Goal: Information Seeking & Learning: Check status

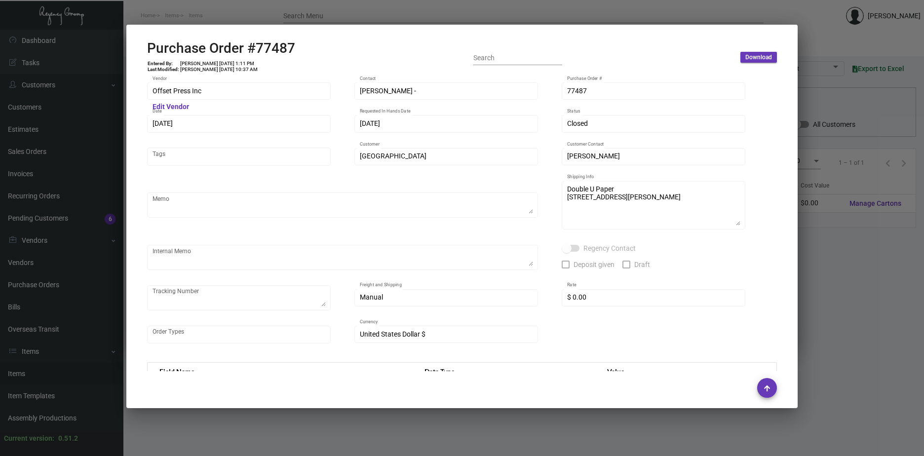
scroll to position [444, 0]
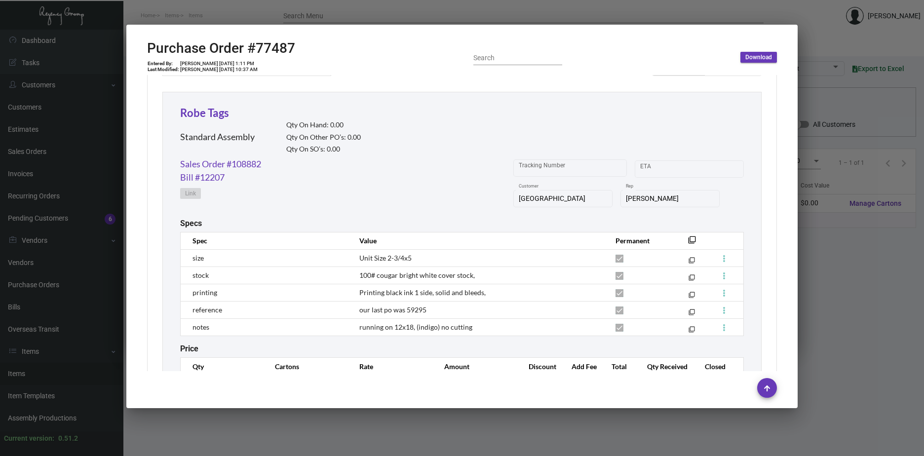
click at [890, 258] on div at bounding box center [462, 228] width 924 height 456
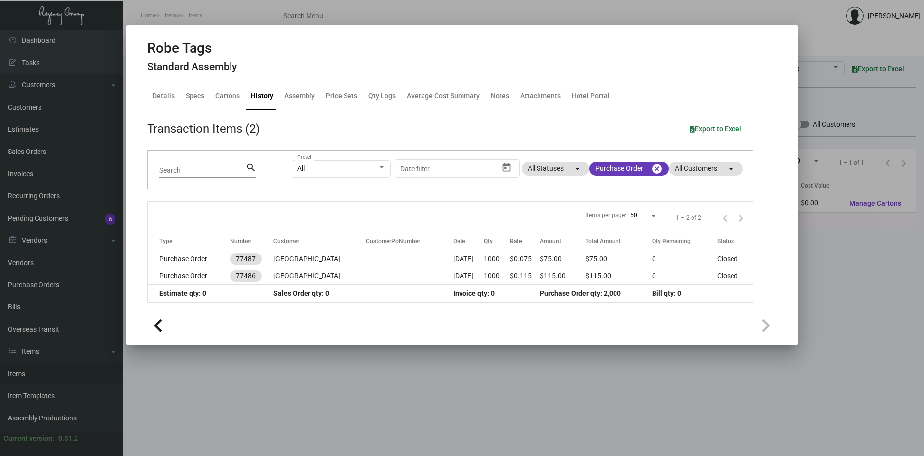
click at [888, 259] on div at bounding box center [462, 228] width 924 height 456
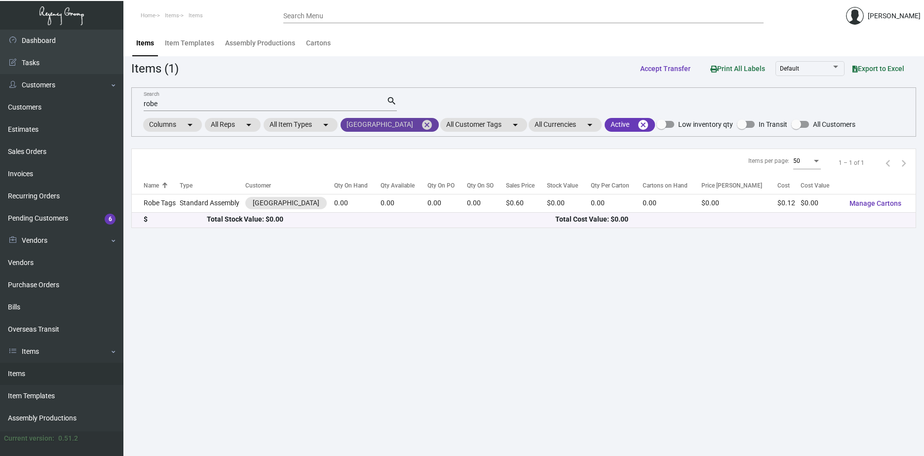
click at [431, 125] on mat-icon "cancel" at bounding box center [427, 125] width 12 height 12
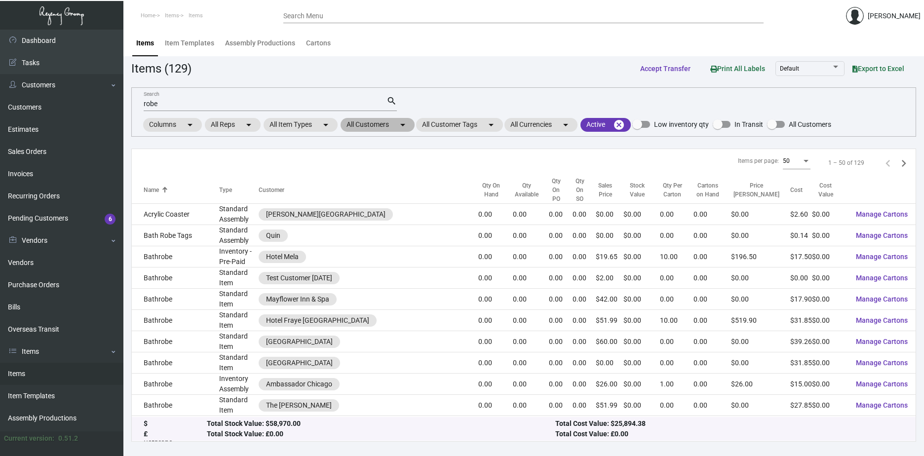
click at [394, 127] on mat-chip "All Customers arrow_drop_down" at bounding box center [378, 125] width 74 height 14
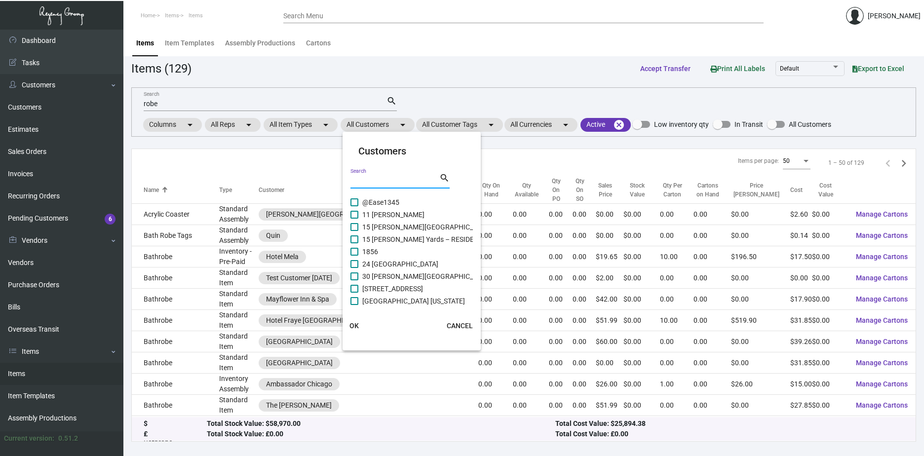
click at [386, 179] on input "Search" at bounding box center [395, 181] width 89 height 8
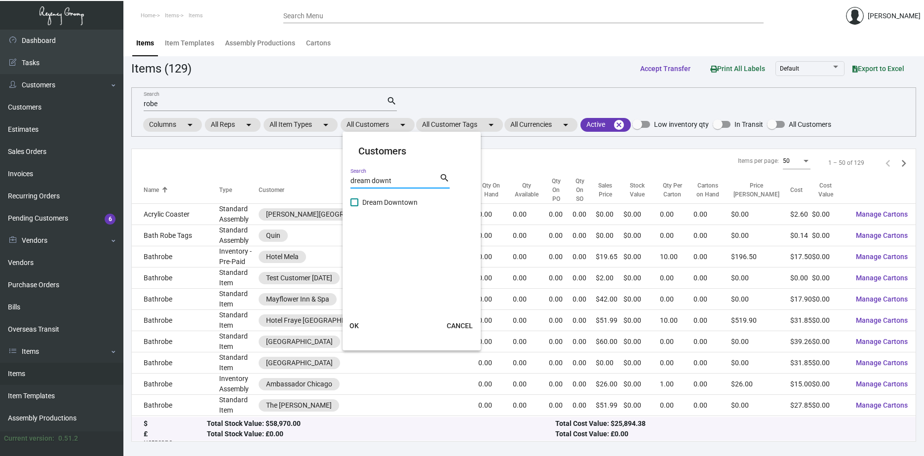
type input "dream downt"
click at [355, 201] on span at bounding box center [355, 203] width 8 height 8
click at [355, 206] on input "Dream Downtown" at bounding box center [354, 206] width 0 height 0
checkbox input "true"
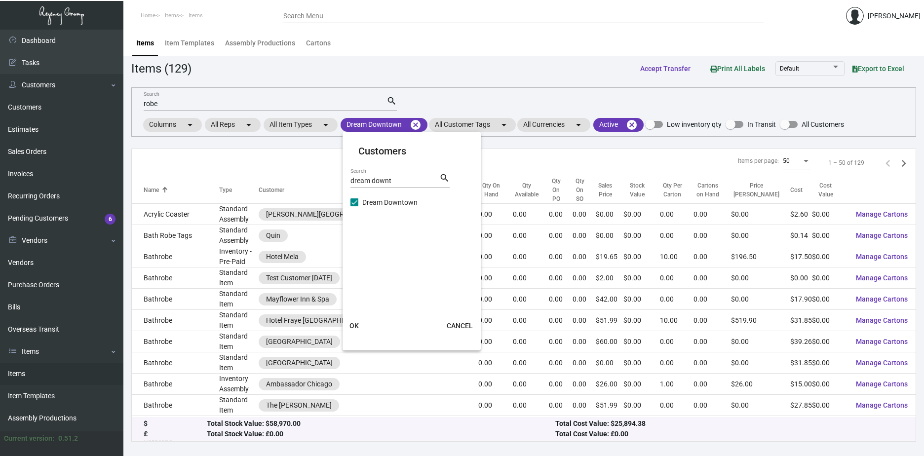
click at [359, 324] on button "OK" at bounding box center [355, 326] width 32 height 18
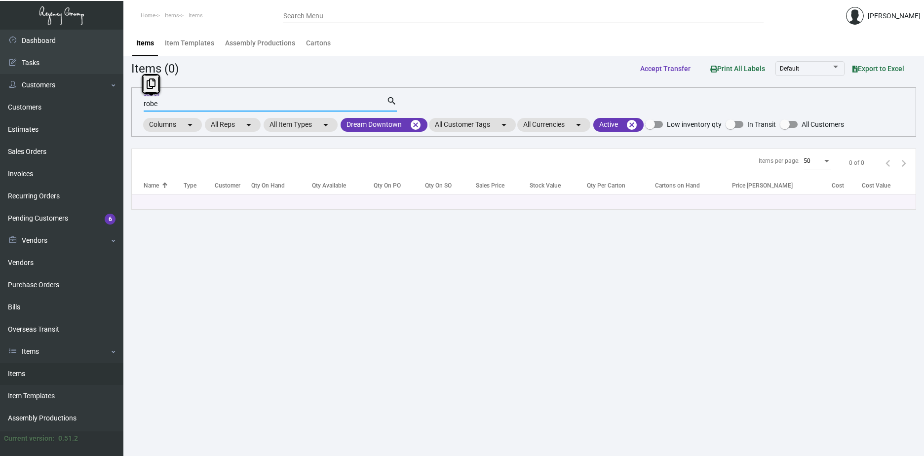
drag, startPoint x: 156, startPoint y: 102, endPoint x: 136, endPoint y: 99, distance: 20.0
click at [136, 99] on div "robe Search search Columns arrow_drop_down All Reps arrow_drop_down All Item Ty…" at bounding box center [523, 111] width 785 height 49
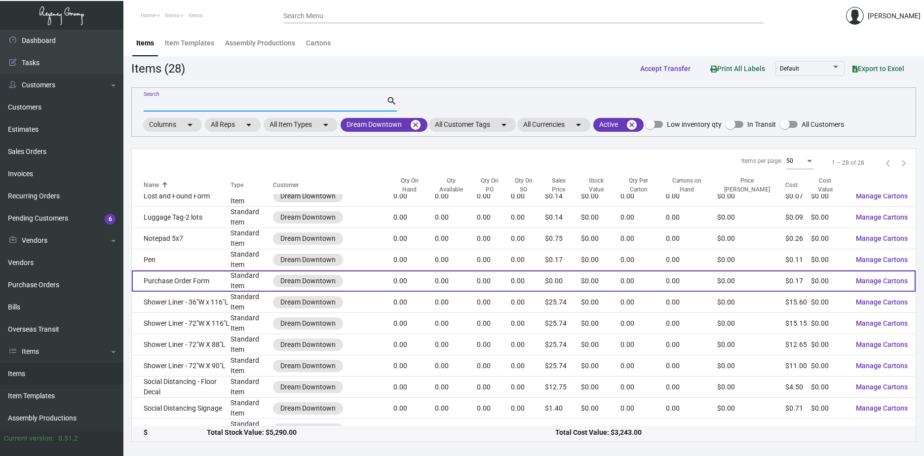
scroll to position [346, 0]
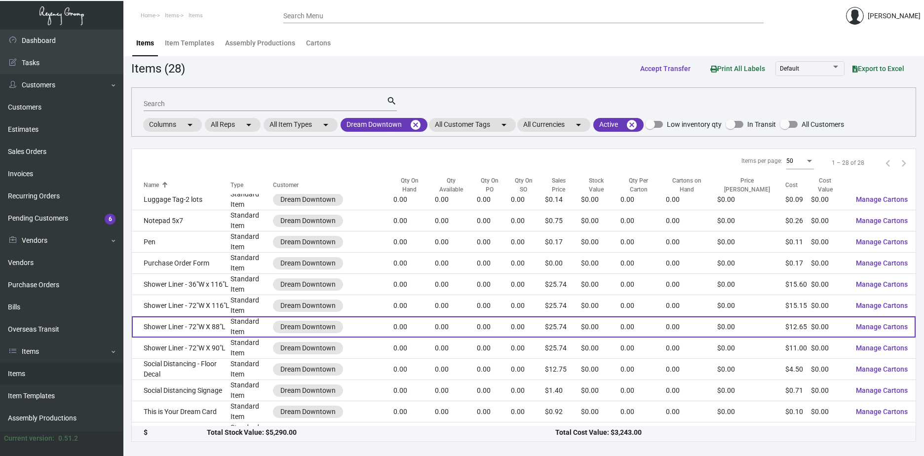
click at [214, 329] on td "Shower Liner - 72"W X 88"L" at bounding box center [181, 327] width 99 height 21
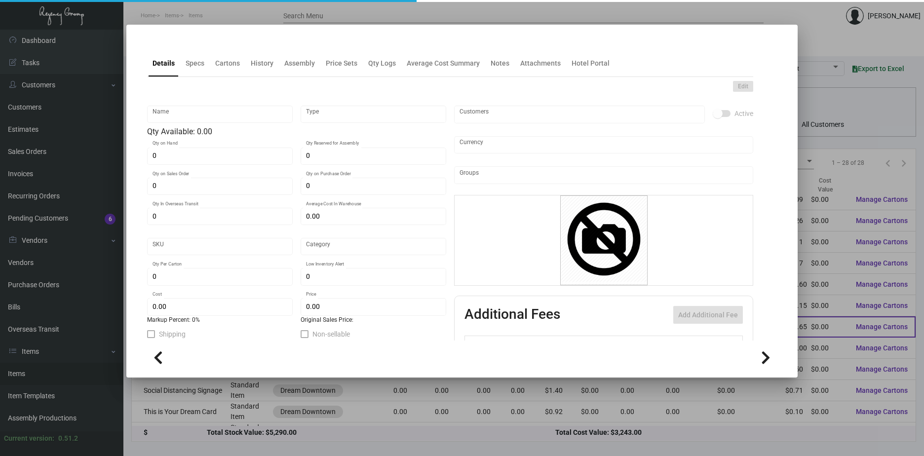
type input "Shower Liner - 72"W X 88"L"
type input "Standard Item"
type input "$ 0.00"
type input "Standard"
type input "$ 12.65"
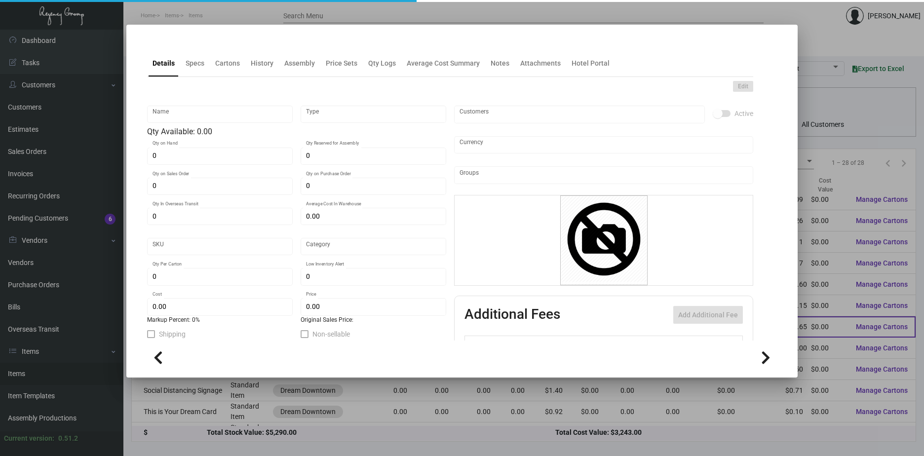
type input "$ 25.74"
checkbox input "true"
type input "United States Dollar $"
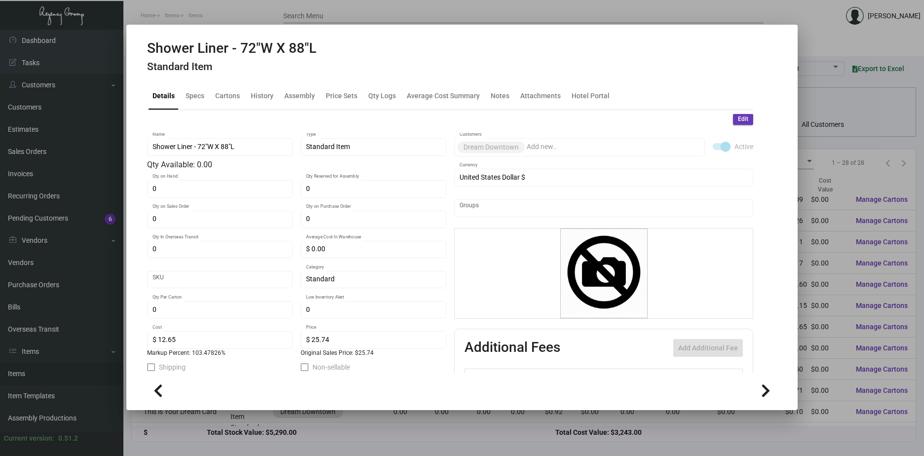
click at [855, 196] on div at bounding box center [462, 228] width 924 height 456
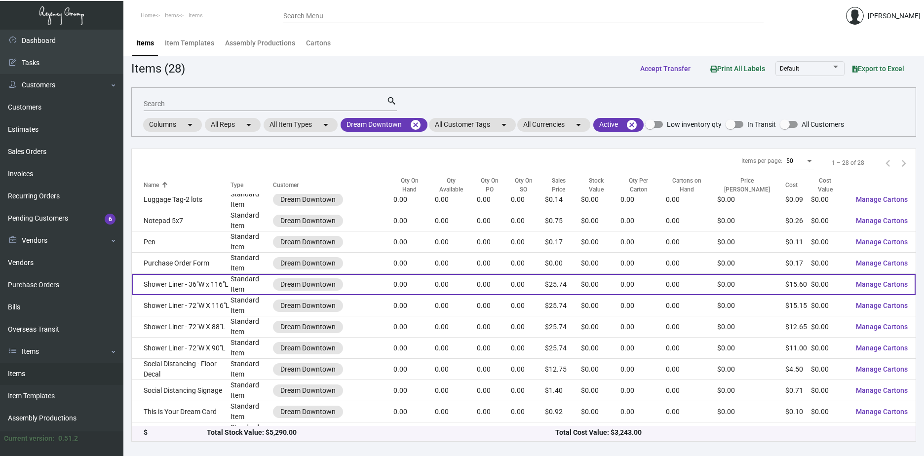
click at [202, 284] on td "Shower Liner - 36"W x 116"L" at bounding box center [181, 284] width 99 height 21
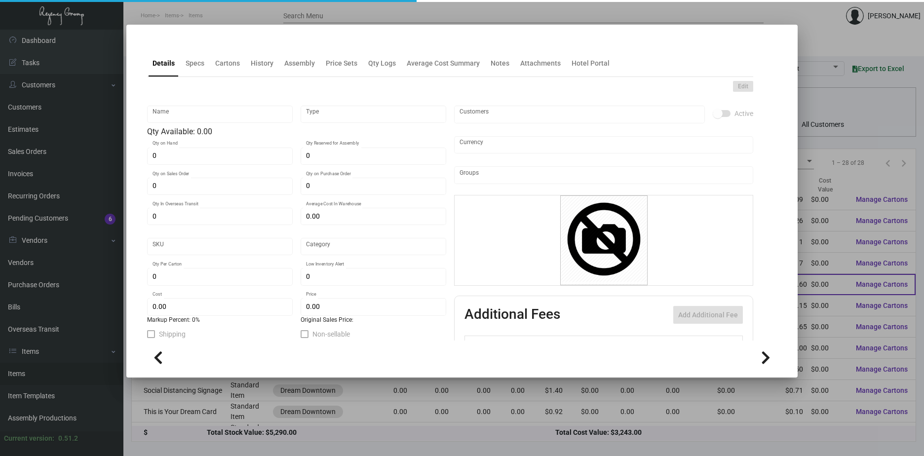
type input "Shower Liner - 36"W x 116"L"
type input "Standard Item"
type input "$ 0.00"
type input "Standard"
type input "$ 15.60"
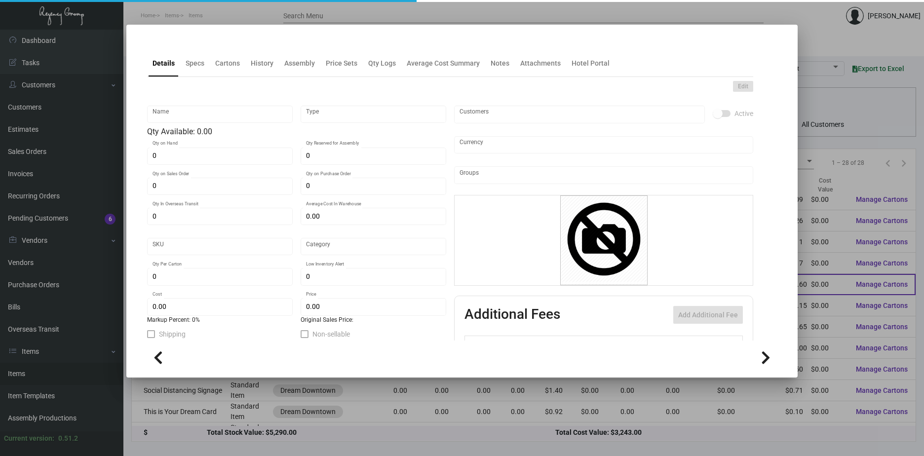
type input "$ 25.74"
checkbox input "true"
type input "United States Dollar $"
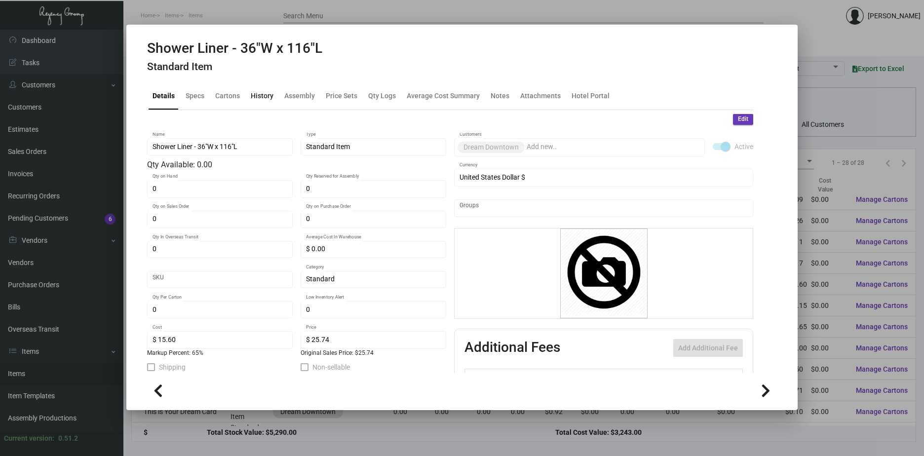
click at [268, 97] on div "History" at bounding box center [262, 96] width 23 height 10
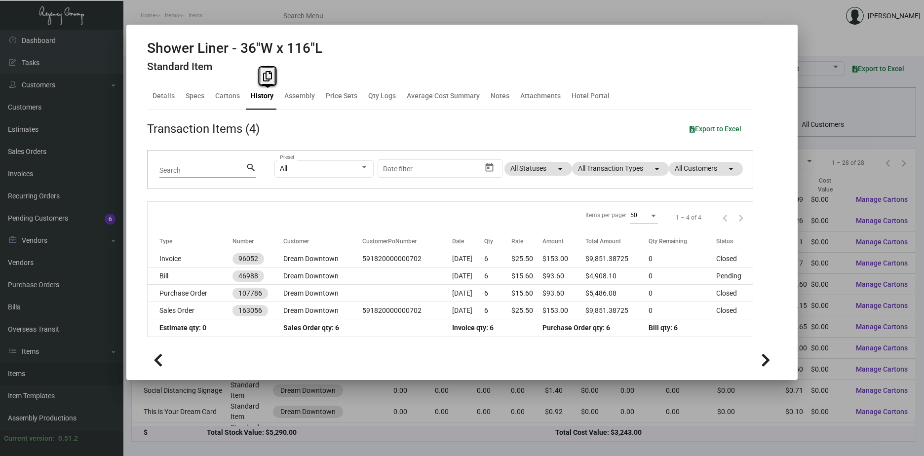
click at [362, 48] on div "Shower Liner - 36"W x 116"L Standard Item" at bounding box center [462, 58] width 630 height 37
click at [635, 169] on mat-chip "All Transaction Types arrow_drop_down" at bounding box center [620, 169] width 97 height 14
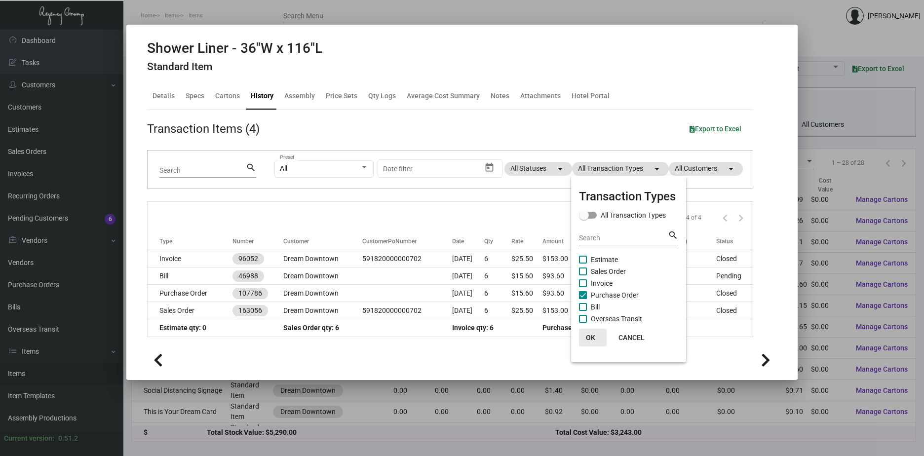
click at [592, 336] on span "OK" at bounding box center [590, 338] width 9 height 8
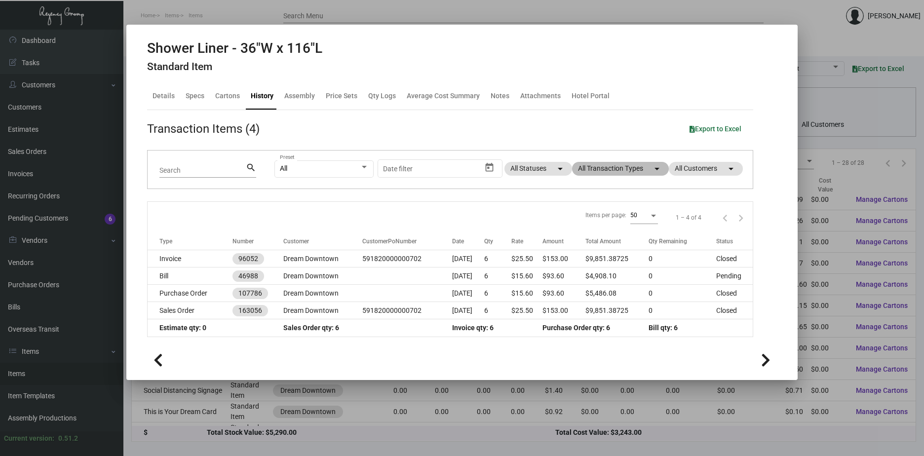
click at [637, 172] on mat-chip "All Transaction Types arrow_drop_down" at bounding box center [620, 169] width 97 height 14
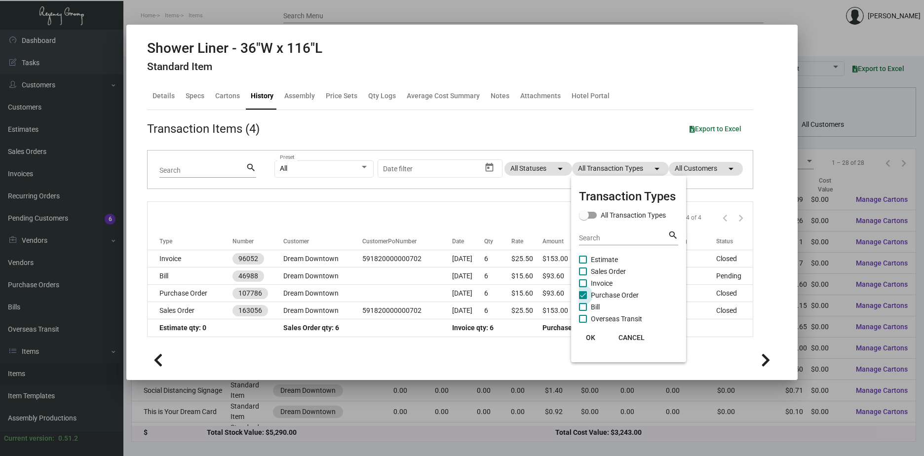
click at [582, 293] on span at bounding box center [583, 295] width 8 height 8
click at [583, 299] on input "Purchase Order" at bounding box center [583, 299] width 0 height 0
click at [582, 293] on span at bounding box center [583, 295] width 8 height 8
click at [583, 299] on input "Purchase Order" at bounding box center [583, 299] width 0 height 0
checkbox input "true"
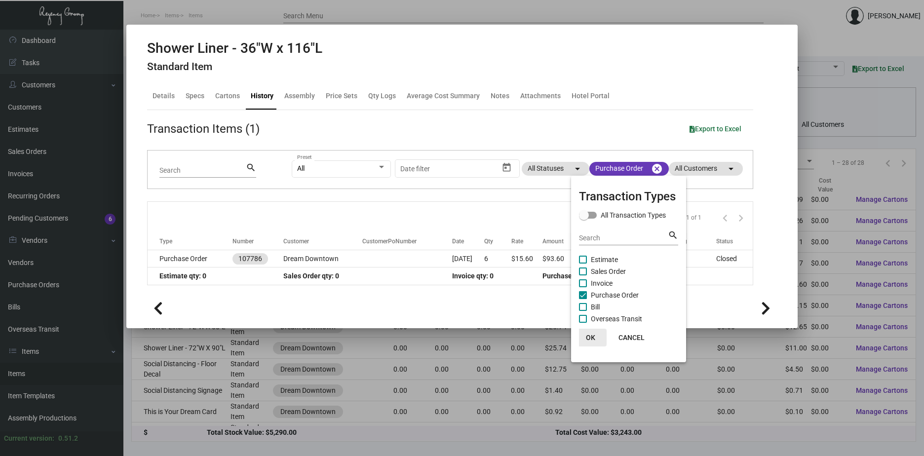
click at [589, 337] on span "OK" at bounding box center [590, 338] width 9 height 8
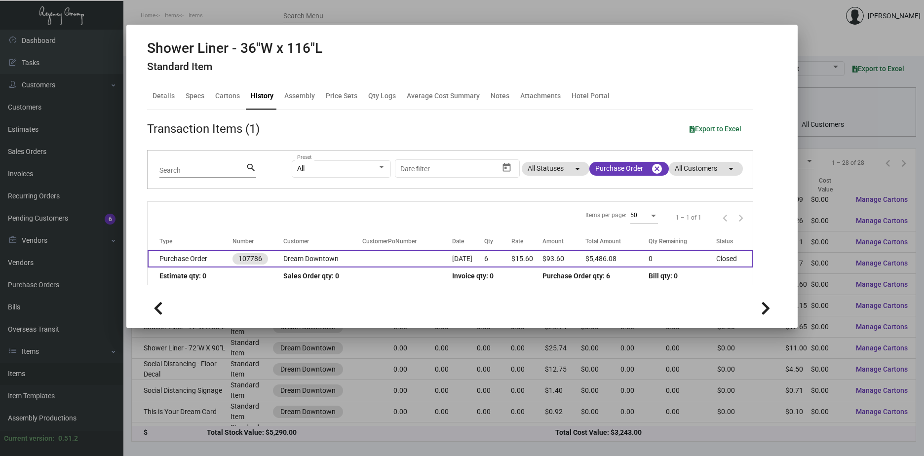
click at [302, 256] on td "Dream Downtown" at bounding box center [322, 258] width 79 height 17
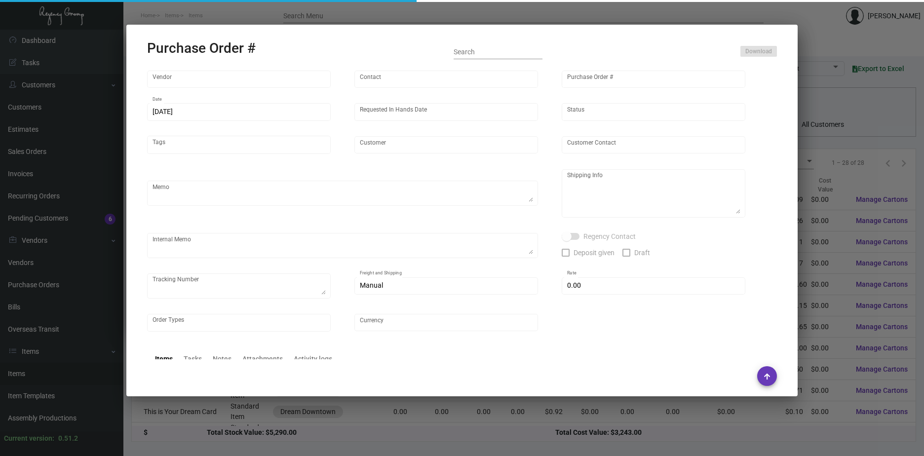
type input "Kartri Sales Company"
type input "[PERSON_NAME]"
type input "107786"
type input "[DATE]"
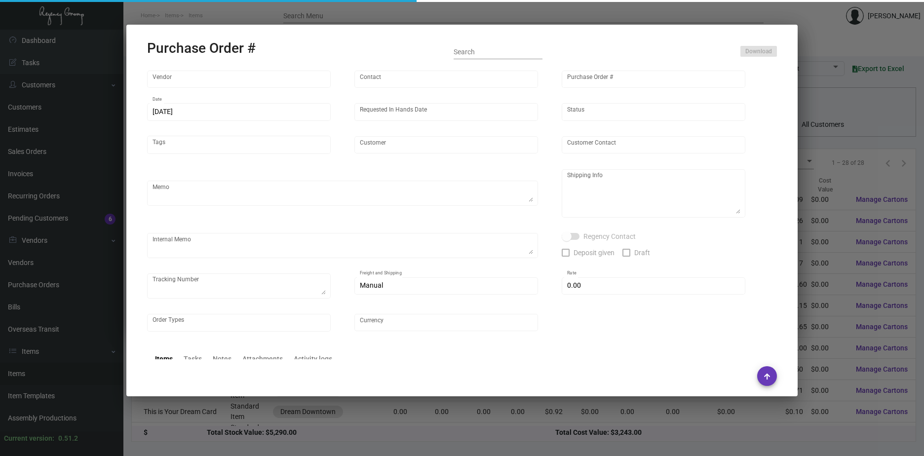
type input "Dream Downtown"
type input "[PERSON_NAME]"
type textarea "BLIND Ship via UPS Ground Acct# 1AY276."
type textarea "[PERSON_NAME] Dream Downtown [STREET_ADDRESS][US_STATE]"
type textarea "ACH AS [DATE]"
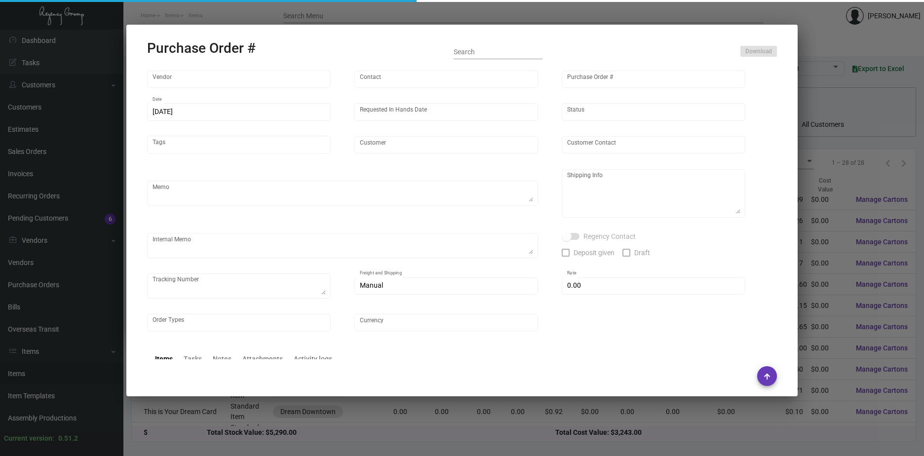
checkbox input "true"
type input "$ 577.98"
type input "United States Dollar $"
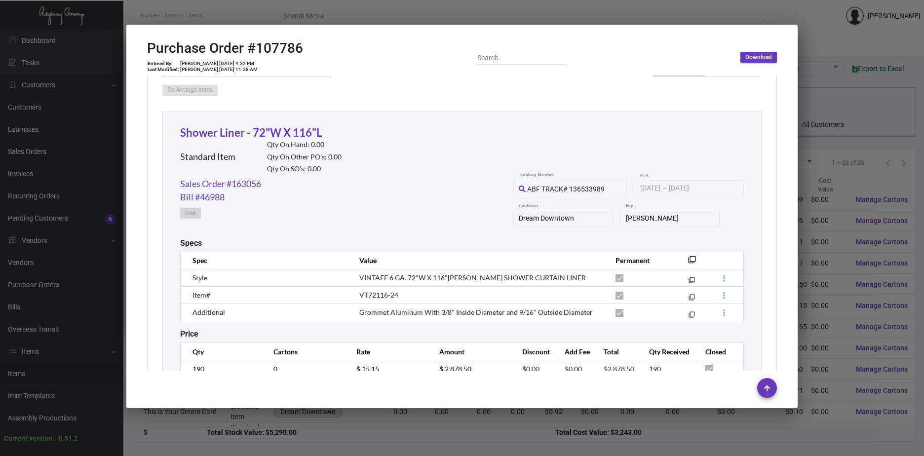
scroll to position [444, 0]
copy span "VINTAFF 6 GA. 72"W X 116"[PERSON_NAME] SHOWER CURTAIN LINER"
drag, startPoint x: 559, startPoint y: 279, endPoint x: 358, endPoint y: 279, distance: 201.0
click at [358, 279] on td "VINTAFF 6 GA. 72"W X 116"[PERSON_NAME] SHOWER CURTAIN LINER" at bounding box center [478, 276] width 256 height 17
copy tr "Grommet Aluminum With 3/8" Inside Diameter and 9/16" Outside Diameter"
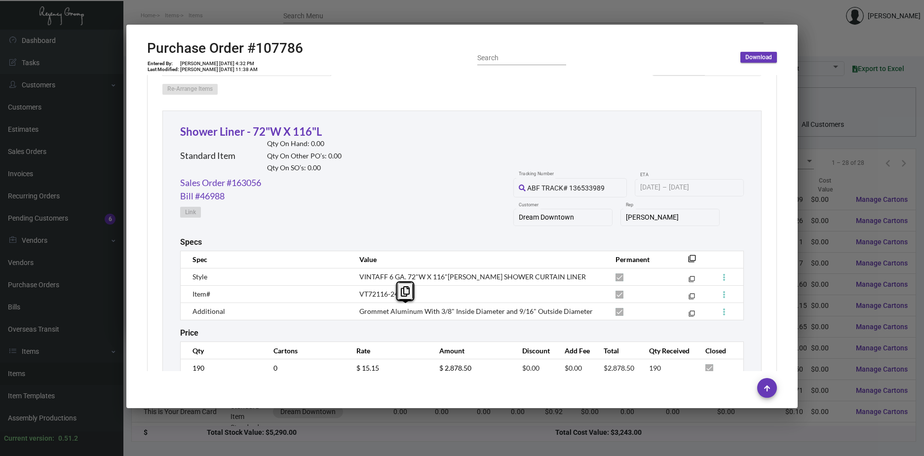
drag, startPoint x: 589, startPoint y: 315, endPoint x: 342, endPoint y: 317, distance: 246.4
click at [342, 317] on tr "Additional Grommet Aluminum With 3/8" Inside Diameter and 9/16" Outside Diamete…" at bounding box center [462, 311] width 563 height 17
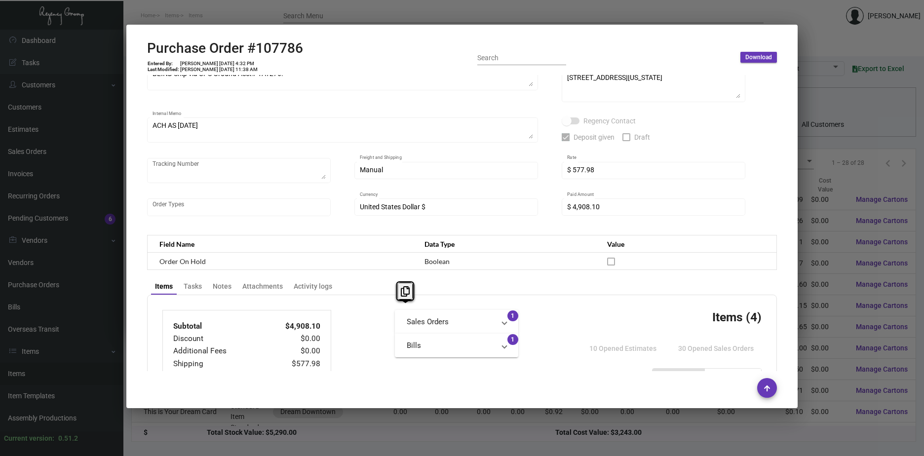
scroll to position [0, 0]
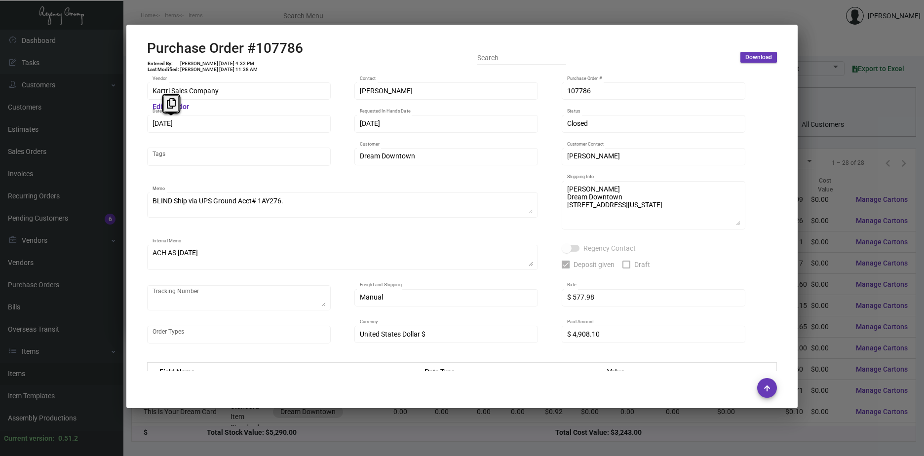
click at [139, 124] on div "Kartri Sales Company Vendor Edit Vendor [PERSON_NAME] Contact 107786 Purchase O…" at bounding box center [462, 223] width 654 height 297
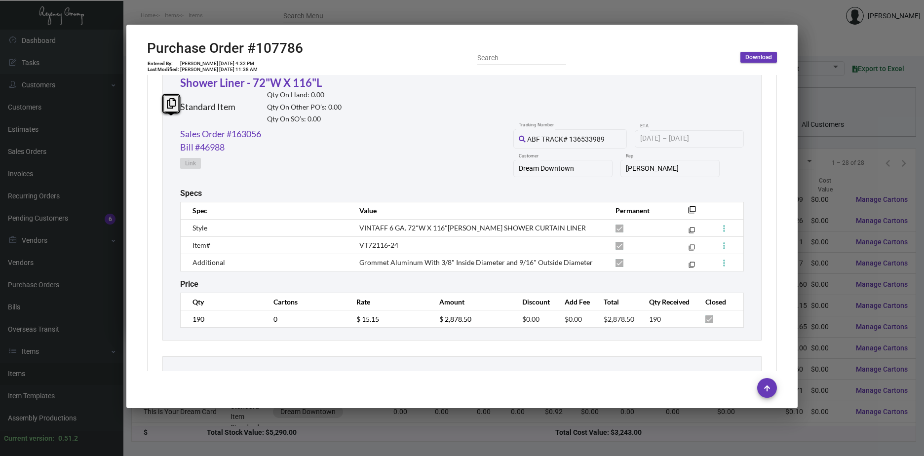
scroll to position [494, 0]
drag, startPoint x: 276, startPoint y: 134, endPoint x: 175, endPoint y: 134, distance: 100.7
click at [175, 134] on div "Shower Liner - 72"W X 116"L Standard Item Qty On Hand: 0.00 Qty On Other PO’s: …" at bounding box center [461, 200] width 599 height 279
copy link "Sales Order #163056"
click at [242, 133] on link "Sales Order #163056" at bounding box center [220, 133] width 81 height 13
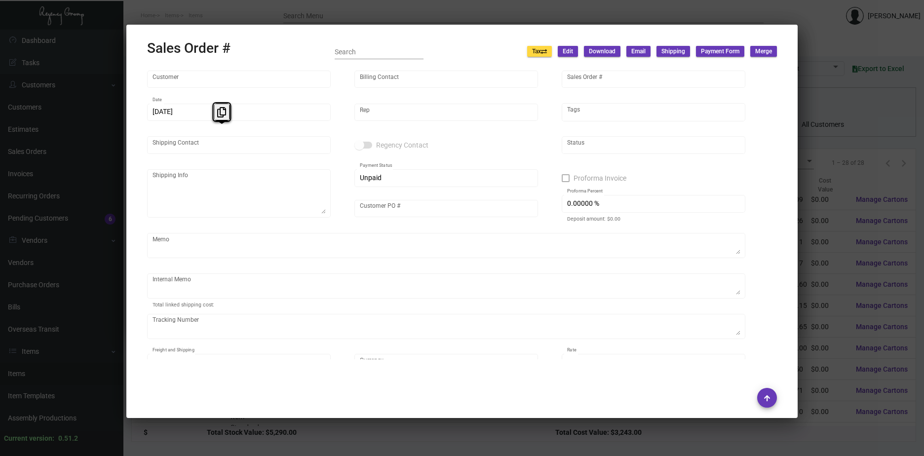
type input "Dream Downtown"
type input "Accounts Payable"
type input "163056"
type input "[DATE]"
type input "[PERSON_NAME]"
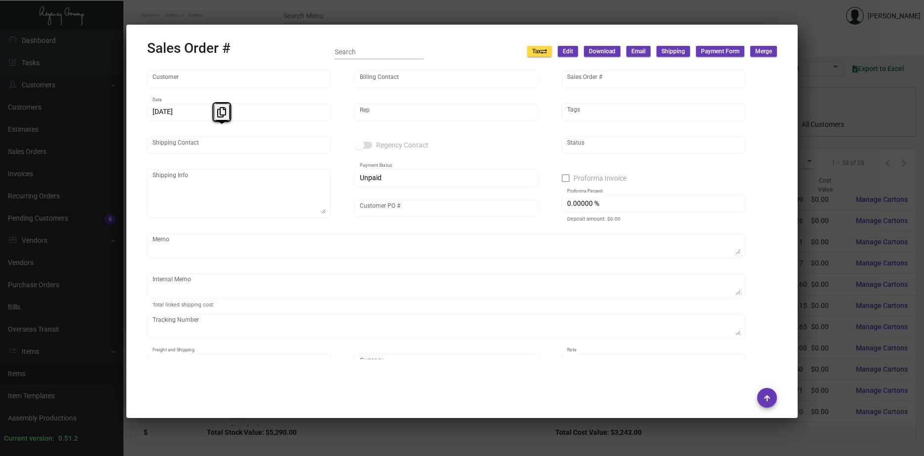
type input "[PERSON_NAME]"
type textarea "Dream Downtown - [GEOGRAPHIC_DATA][PERSON_NAME] [STREET_ADDRESS][US_STATE]"
type input "591820000000702"
type input "United States Dollar $"
type input "6.50000 %"
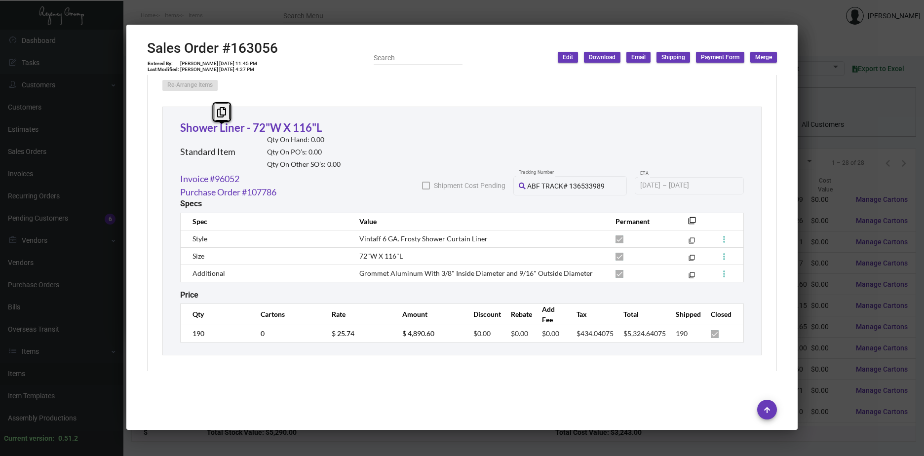
scroll to position [593, 0]
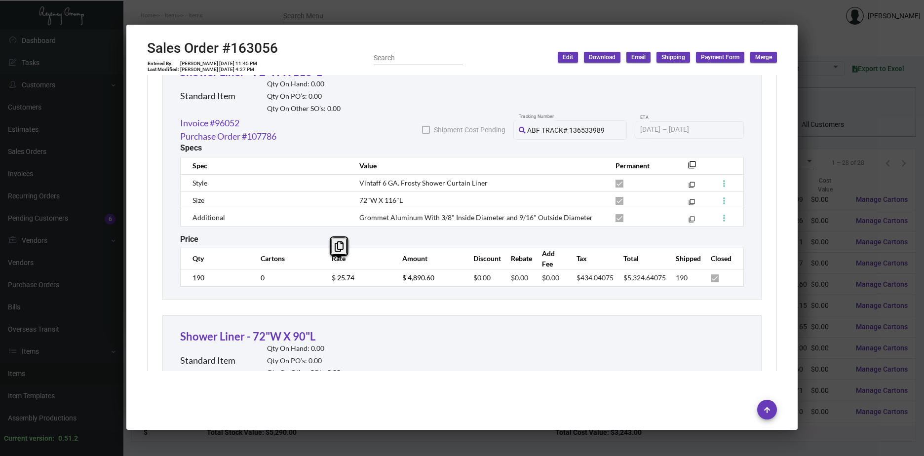
click at [324, 269] on td "$ 25.74" at bounding box center [357, 277] width 71 height 17
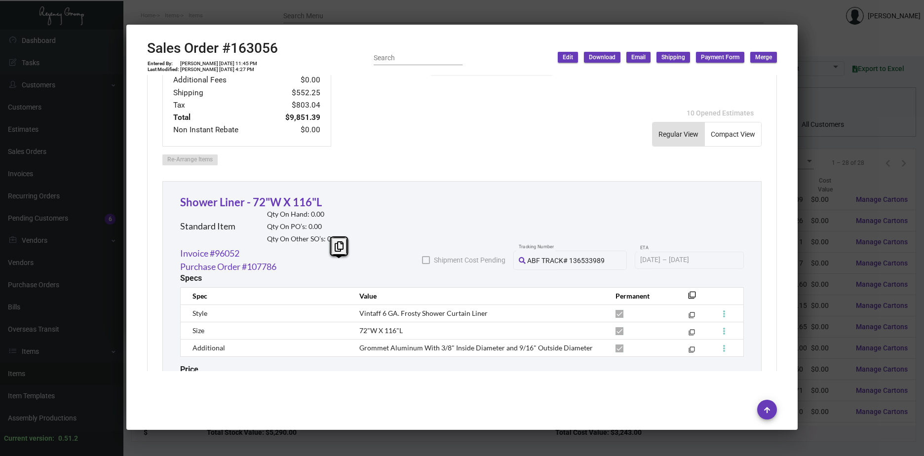
scroll to position [444, 0]
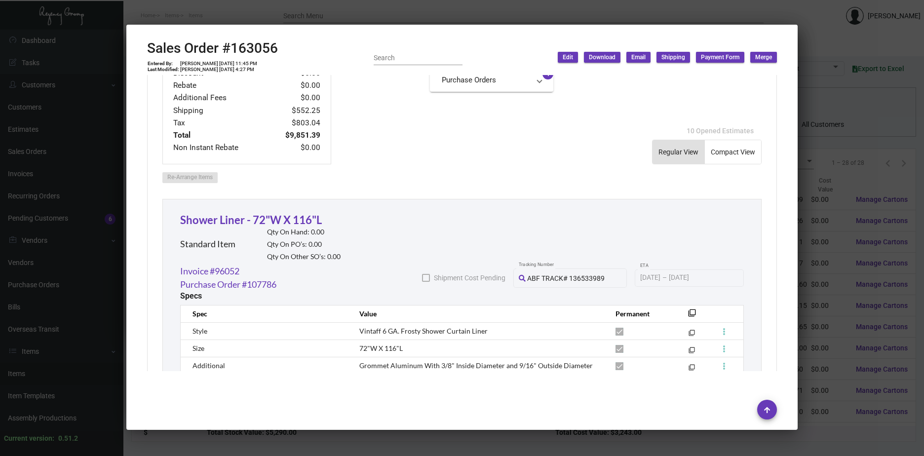
drag, startPoint x: 329, startPoint y: 208, endPoint x: 151, endPoint y: 196, distance: 178.7
drag, startPoint x: 325, startPoint y: 206, endPoint x: 219, endPoint y: 207, distance: 105.7
click at [234, 212] on div "Shower Liner - 72"W X 116"L Standard Item Qty On Hand: 0.00 Qty On PO’s: 0.00 Q…" at bounding box center [260, 238] width 160 height 53
drag, startPoint x: 179, startPoint y: 209, endPoint x: 257, endPoint y: 211, distance: 78.1
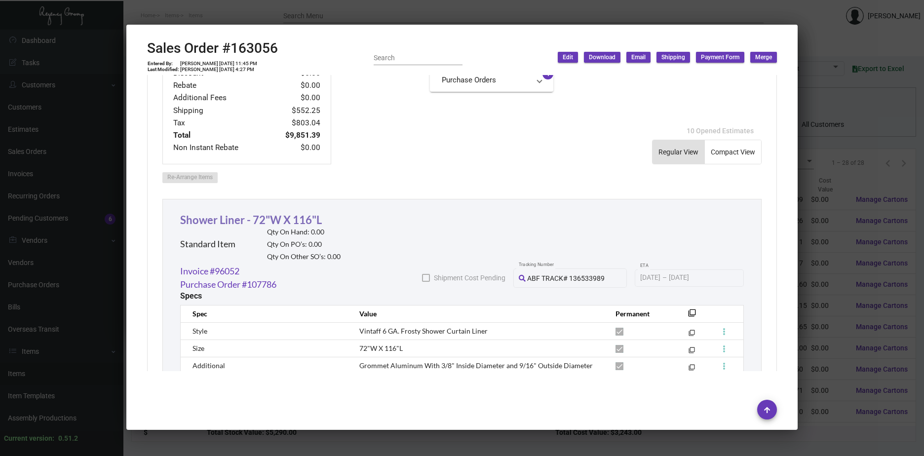
click at [257, 211] on div "Shower Liner - 72"W X 116"L Standard Item Qty On Hand: 0.00 Qty On PO’s: 0.00 Q…" at bounding box center [461, 323] width 599 height 249
click at [304, 213] on link "Shower Liner - 72"W X 116"L" at bounding box center [251, 219] width 142 height 13
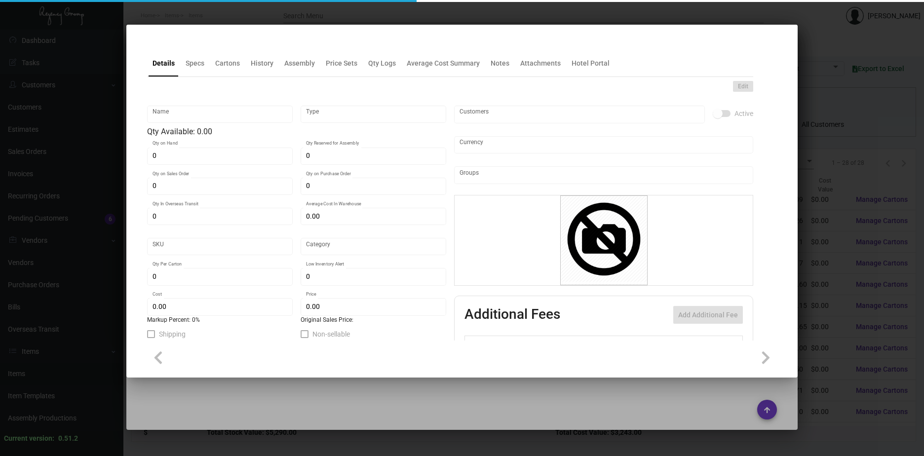
type input "Shower Liner - 72"W X 116"L"
type input "Standard Item"
type input "$ 0.00"
type input "Standard"
type input "$ 15.15"
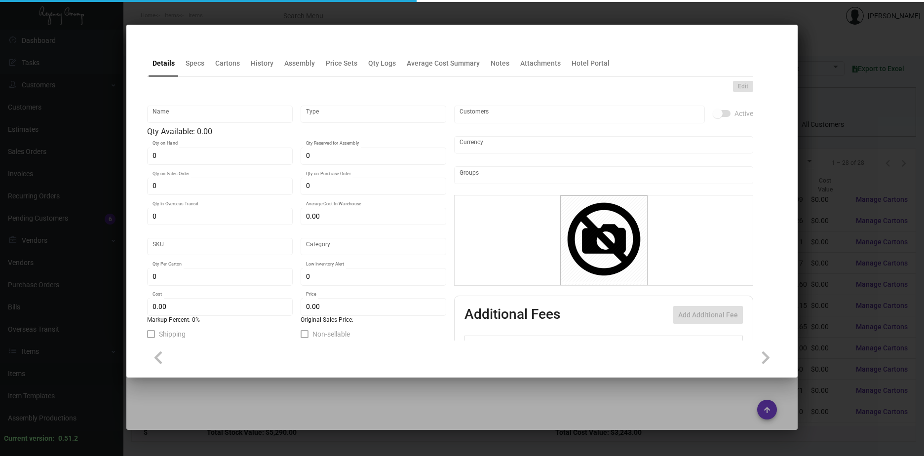
type input "$ 25.74"
checkbox input "true"
type input "United States Dollar $"
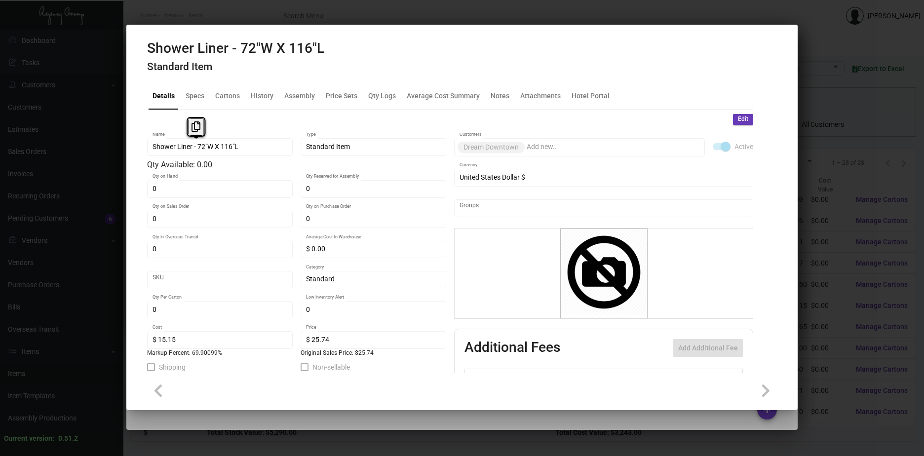
click at [136, 150] on mat-tab-group "Details Specs Cartons History Assembly Price Sets Qty Logs Average Cost Summary…" at bounding box center [450, 225] width 630 height 297
